Goal: Task Accomplishment & Management: Manage account settings

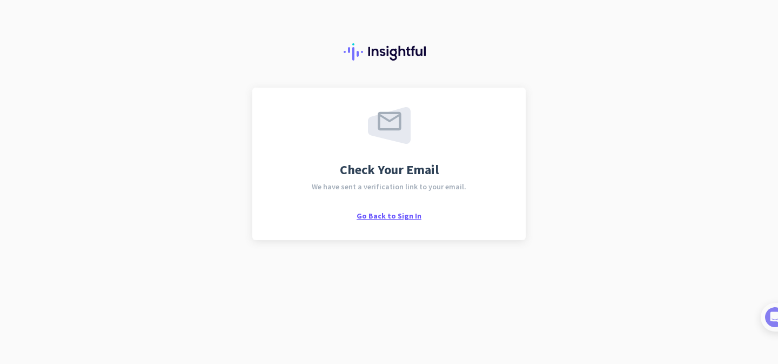
click at [374, 213] on span "Go Back to Sign In" at bounding box center [389, 216] width 65 height 10
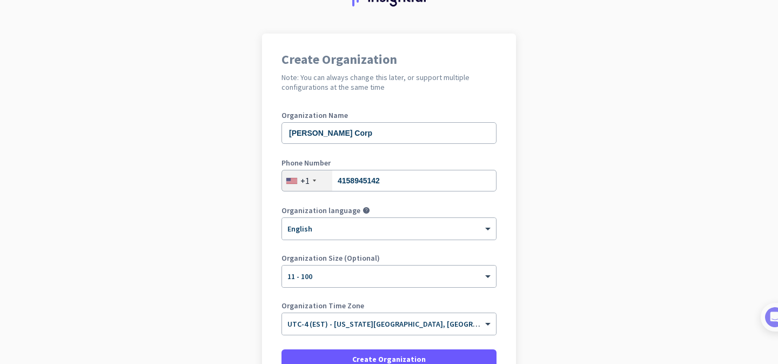
scroll to position [99, 0]
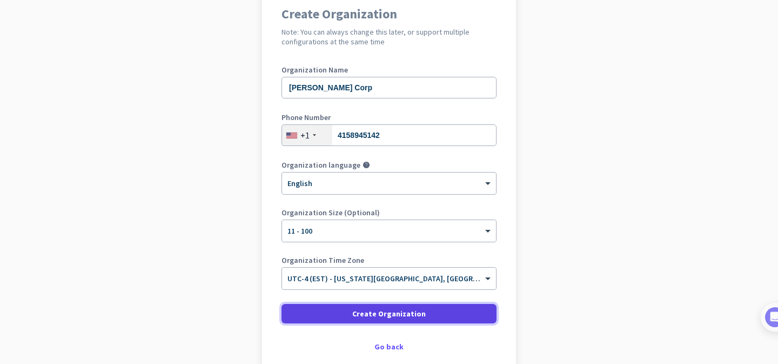
click at [399, 313] on span "Create Organization" at bounding box center [389, 313] width 74 height 11
click at [398, 311] on span "Create Organization" at bounding box center [389, 313] width 74 height 11
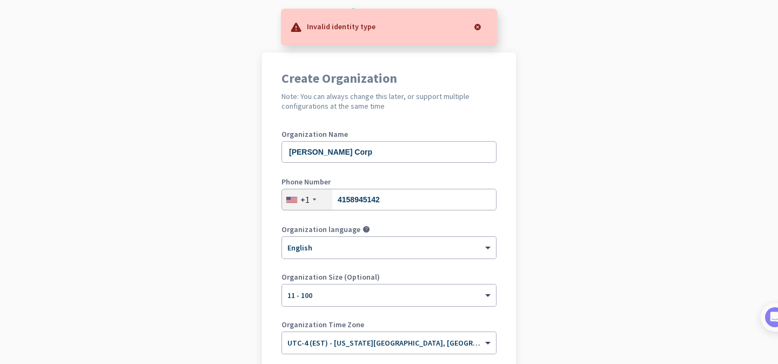
scroll to position [0, 0]
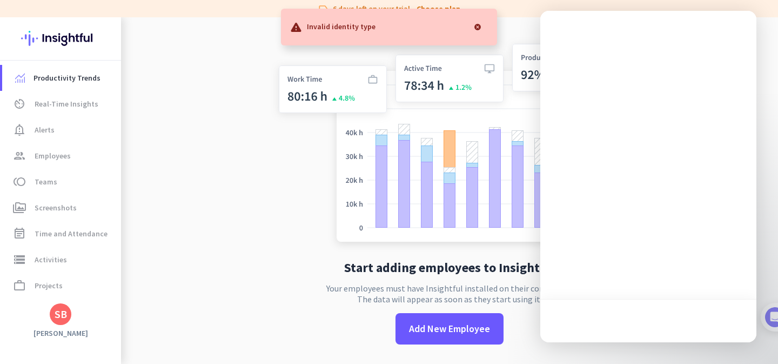
click at [479, 25] on div at bounding box center [478, 27] width 22 height 22
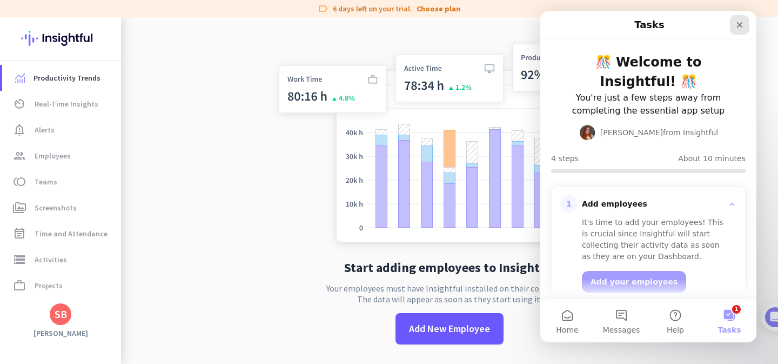
click at [743, 26] on icon "Close" at bounding box center [740, 25] width 9 height 9
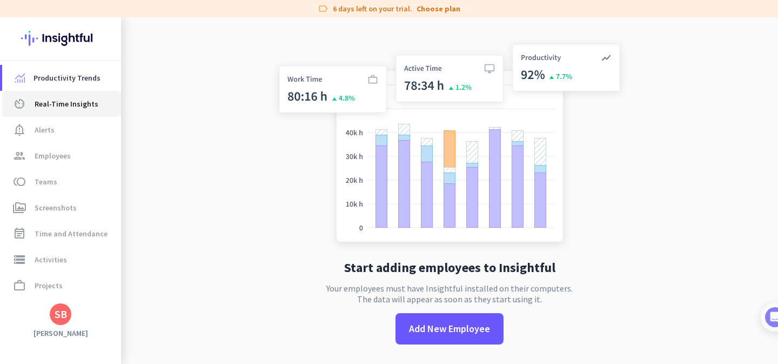
click at [69, 111] on link "av_timer Real-Time Insights" at bounding box center [61, 104] width 119 height 26
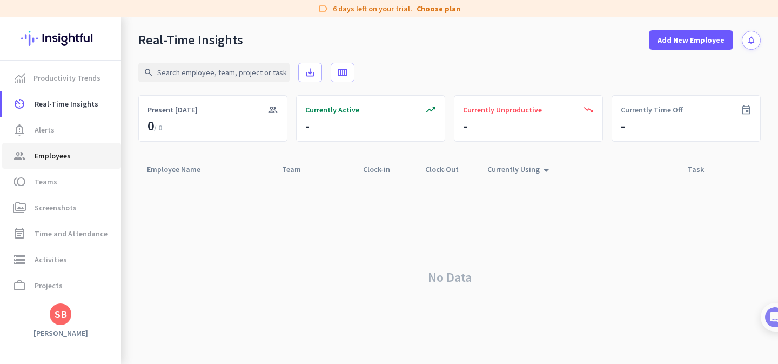
click at [69, 152] on span "Employees" at bounding box center [53, 155] width 36 height 13
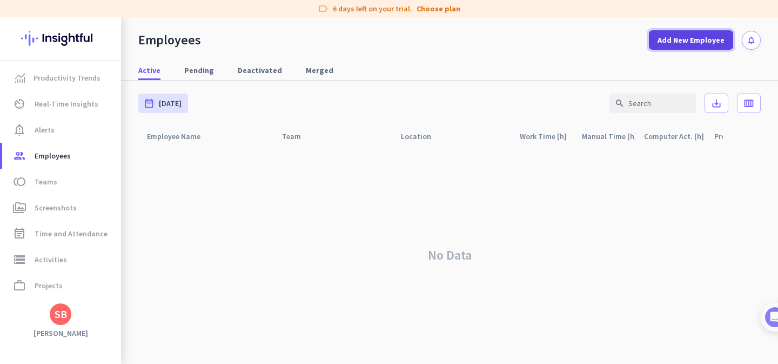
click at [686, 40] on span "Add New Employee" at bounding box center [691, 40] width 67 height 11
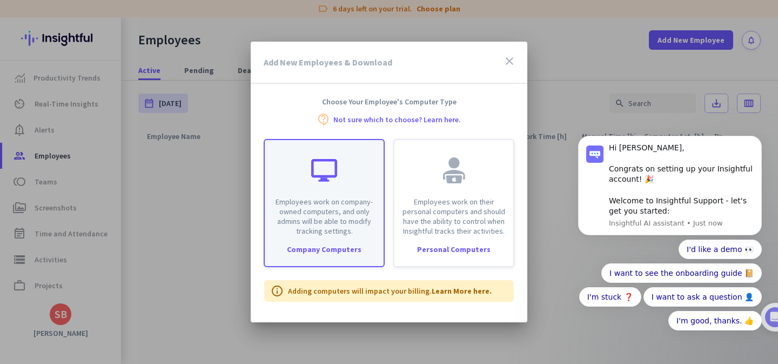
click at [361, 233] on p "Employees work on company-owned computers, and only admins will be able to modi…" at bounding box center [324, 216] width 106 height 39
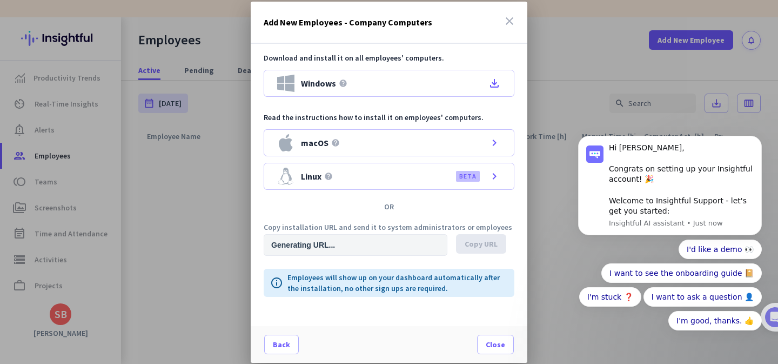
type input "[URL][DOMAIN_NAME]"
click at [464, 244] on span at bounding box center [481, 244] width 50 height 26
click at [509, 19] on icon "close" at bounding box center [509, 21] width 13 height 13
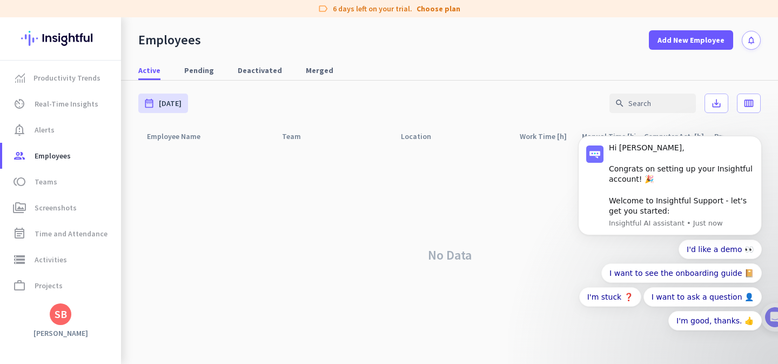
click at [712, 40] on body "Hi [PERSON_NAME], Congrats on setting up your Insightful account! 🎉 Welcome to …" at bounding box center [670, 193] width 208 height 321
click at [762, 141] on icon "Dismiss notification" at bounding box center [759, 139] width 6 height 6
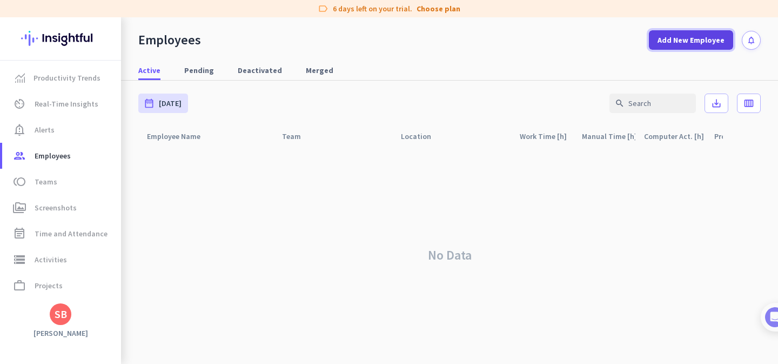
click at [715, 39] on span "Add New Employee" at bounding box center [691, 40] width 67 height 11
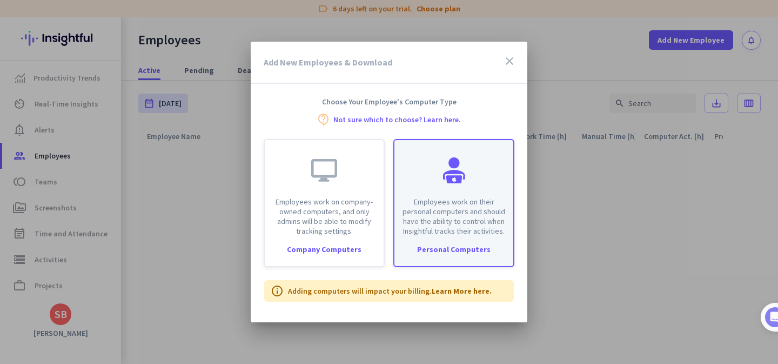
click at [431, 162] on div "Employees work on their personal computers and should have the ability to contr…" at bounding box center [454, 188] width 119 height 96
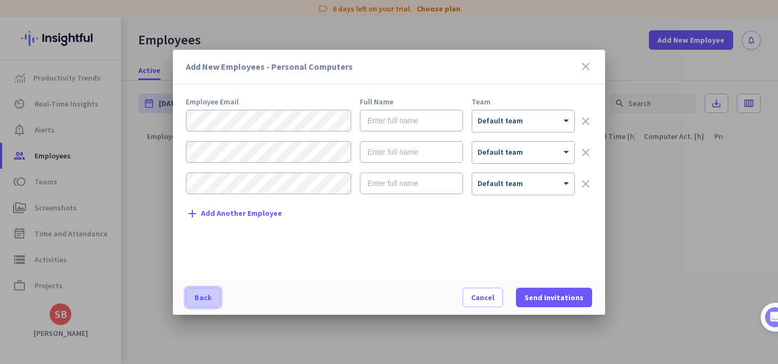
click at [197, 296] on span "Back" at bounding box center [203, 297] width 17 height 11
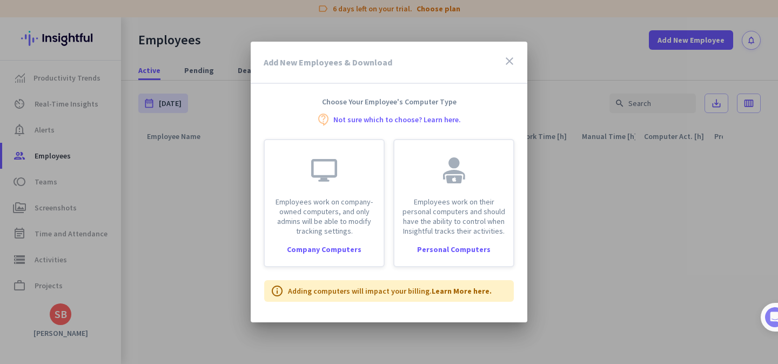
click at [513, 61] on icon "close" at bounding box center [509, 61] width 13 height 13
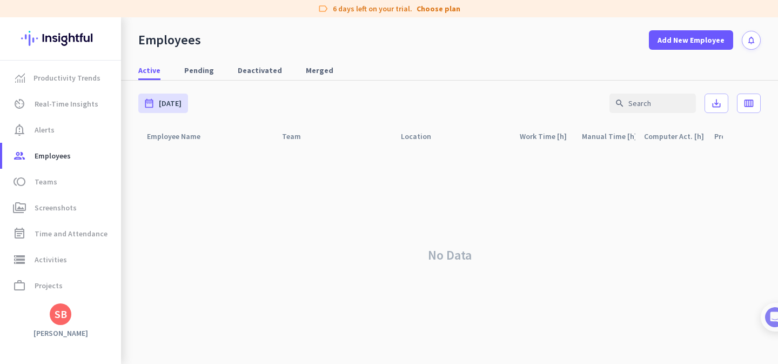
click at [191, 173] on div "No Data" at bounding box center [449, 254] width 623 height 217
click at [189, 75] on span "Pending" at bounding box center [199, 70] width 30 height 11
click at [151, 74] on span "Active" at bounding box center [149, 70] width 22 height 11
click at [662, 42] on span "Add New Employee" at bounding box center [691, 40] width 67 height 11
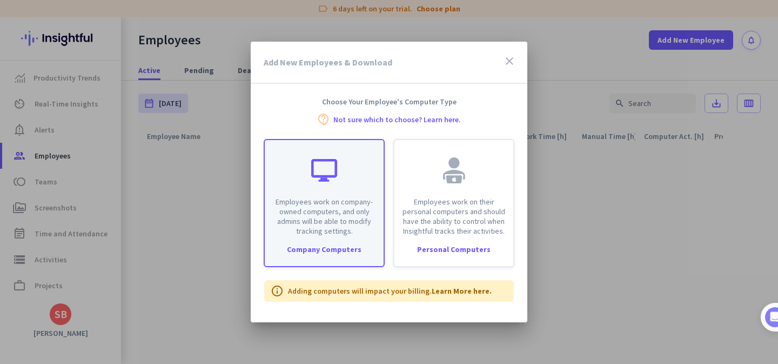
click at [375, 184] on div "Employees work on company-owned computers, and only admins will be able to modi…" at bounding box center [324, 188] width 119 height 96
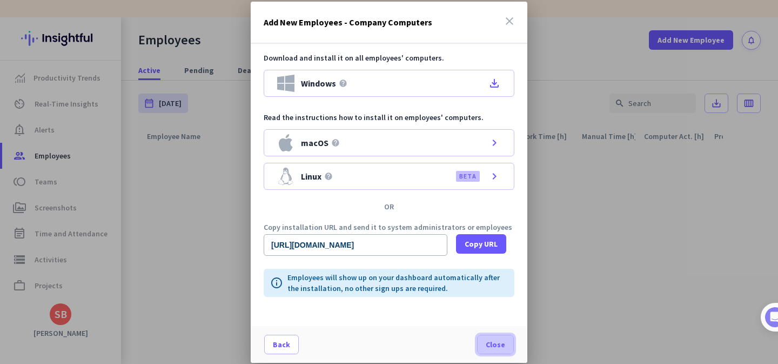
click at [494, 347] on span "Close" at bounding box center [495, 344] width 19 height 11
